Goal: Information Seeking & Learning: Find specific fact

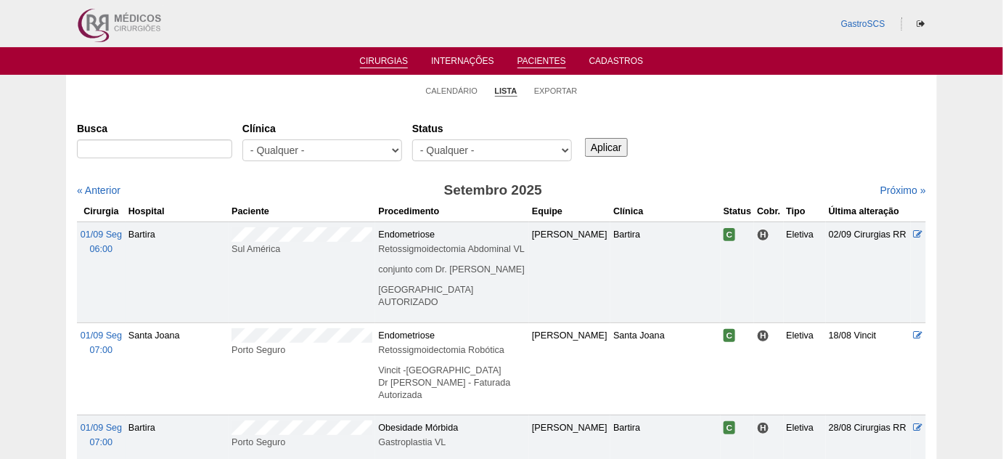
click at [515, 63] on li "Pacientes" at bounding box center [542, 60] width 69 height 12
click at [556, 56] on link "Pacientes" at bounding box center [542, 62] width 49 height 12
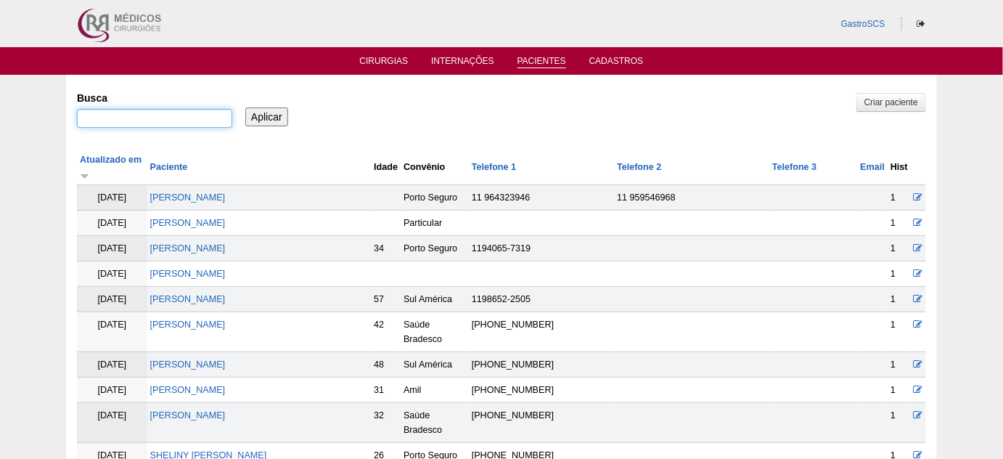
click at [174, 118] on input "Busca" at bounding box center [154, 118] width 155 height 19
paste input "TALITA ALMEIDA DO VAL"
type input "TALITA ALMEIDA DO VAL"
click at [269, 107] on input "Aplicar" at bounding box center [266, 116] width 43 height 19
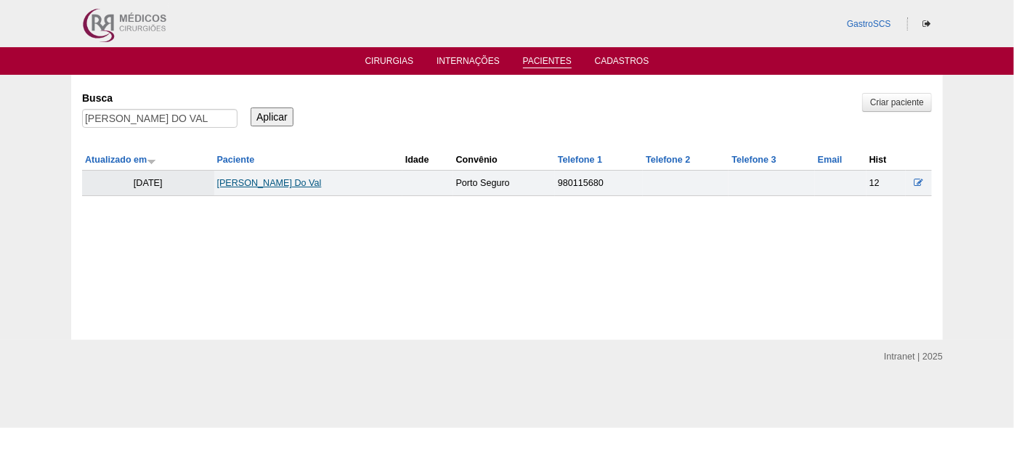
click at [293, 185] on link "[PERSON_NAME] Do [PERSON_NAME]" at bounding box center [269, 183] width 105 height 10
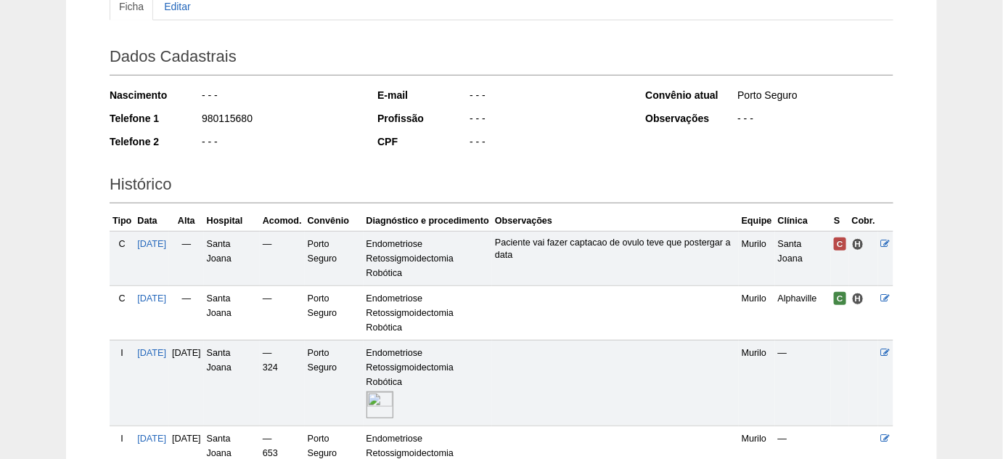
scroll to position [197, 0]
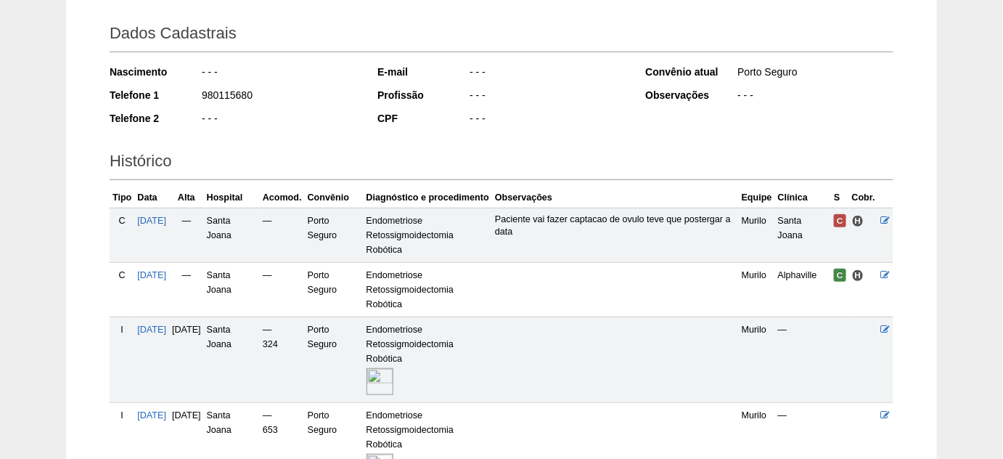
click at [394, 394] on img at bounding box center [380, 381] width 27 height 27
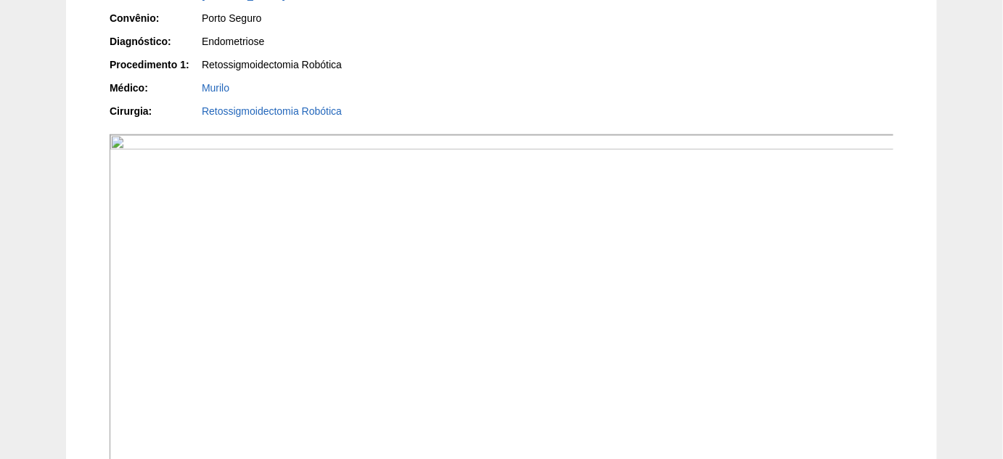
scroll to position [462, 0]
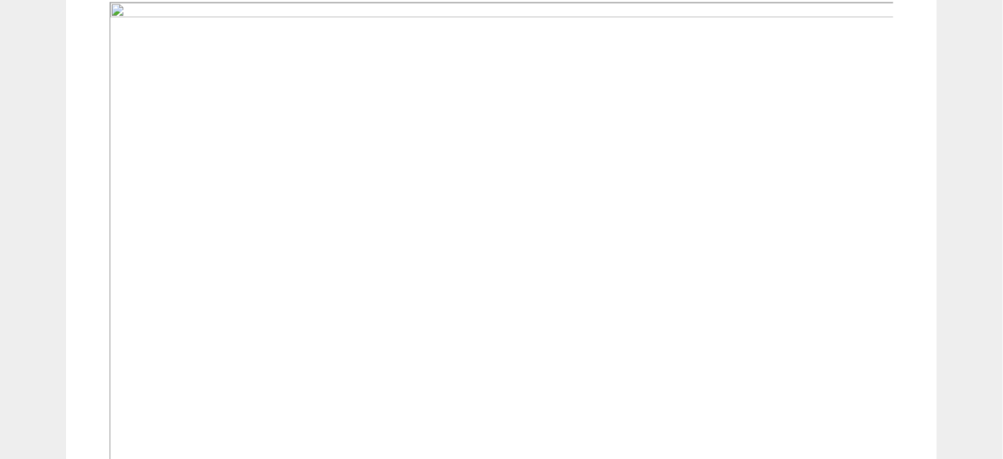
click at [511, 168] on img at bounding box center [503, 297] width 786 height 590
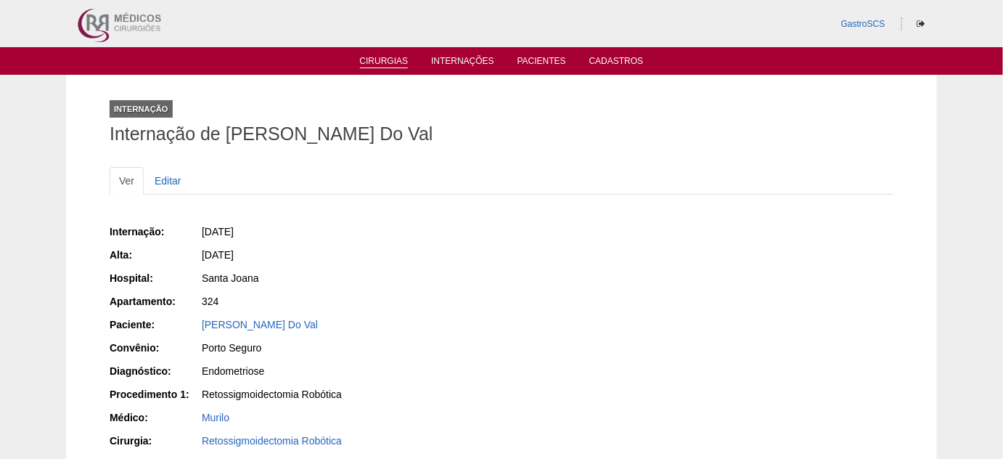
click at [393, 57] on link "Cirurgias" at bounding box center [384, 62] width 49 height 12
